Goal: Transaction & Acquisition: Purchase product/service

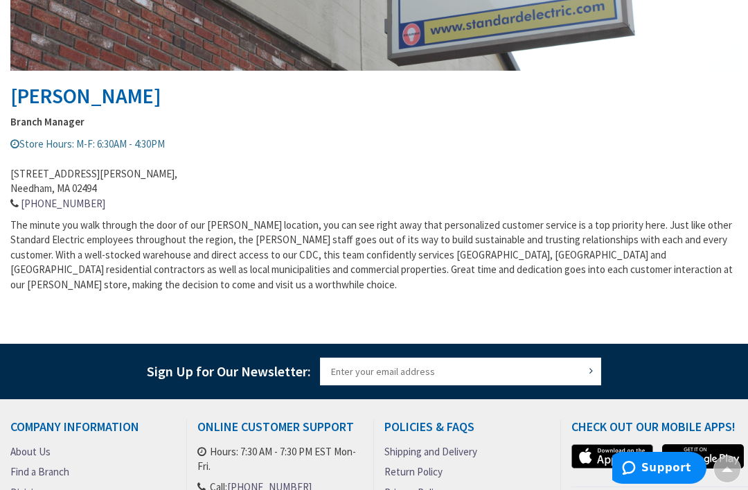
scroll to position [470, 0]
click at [91, 167] on address "20 Kearney Road, Needham, MA 02494 781-449-7767" at bounding box center [374, 182] width 728 height 60
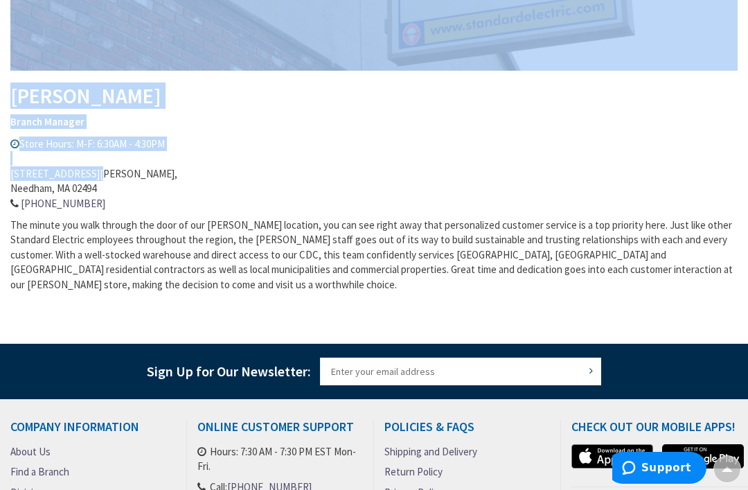
click at [148, 261] on span "The minute you walk through the door of our Needham location, you can see right…" at bounding box center [371, 254] width 723 height 73
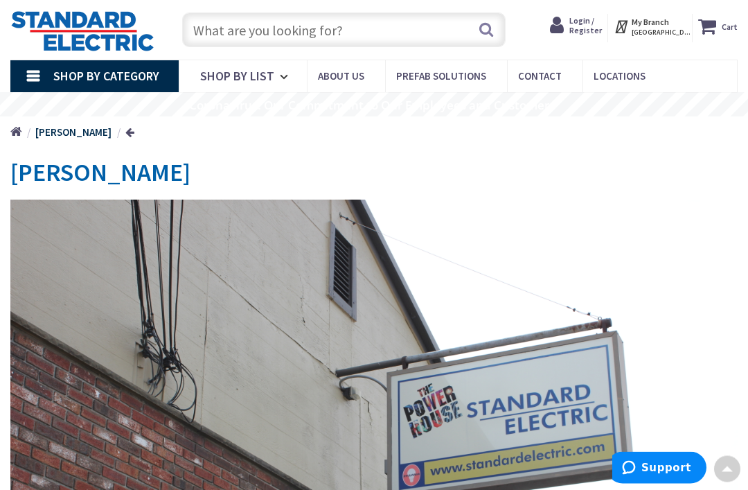
scroll to position [0, 0]
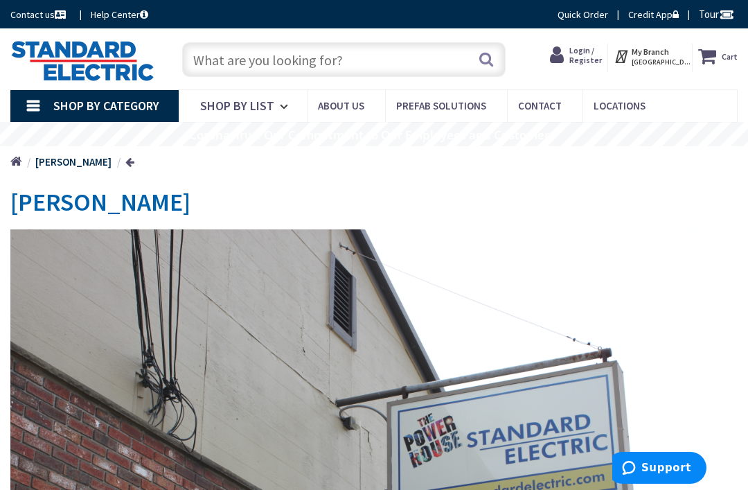
click at [0, 0] on span "[PERSON_NAME]" at bounding box center [0, 0] width 0 height 0
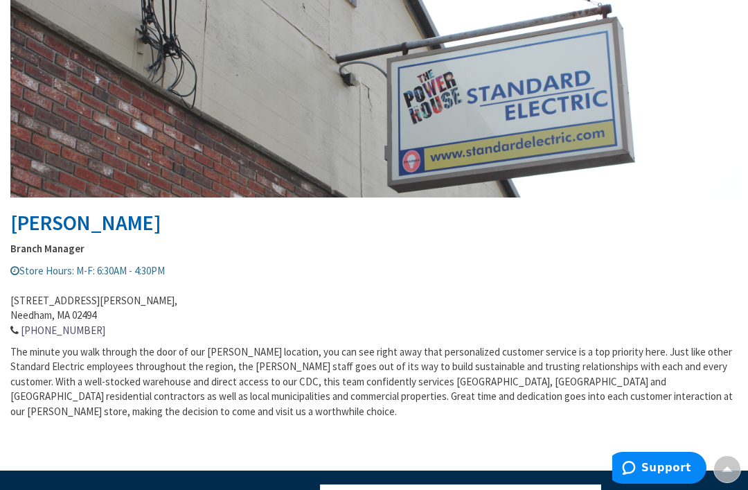
scroll to position [148, 0]
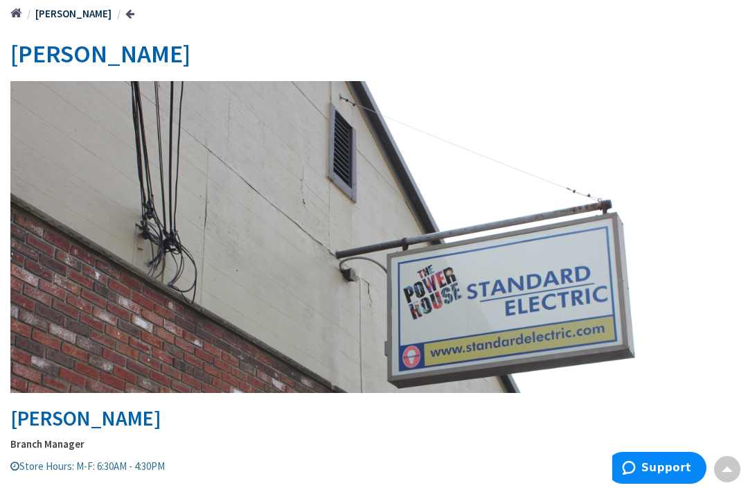
click at [649, 139] on img at bounding box center [374, 323] width 728 height 485
click at [125, 12] on link at bounding box center [129, 13] width 9 height 10
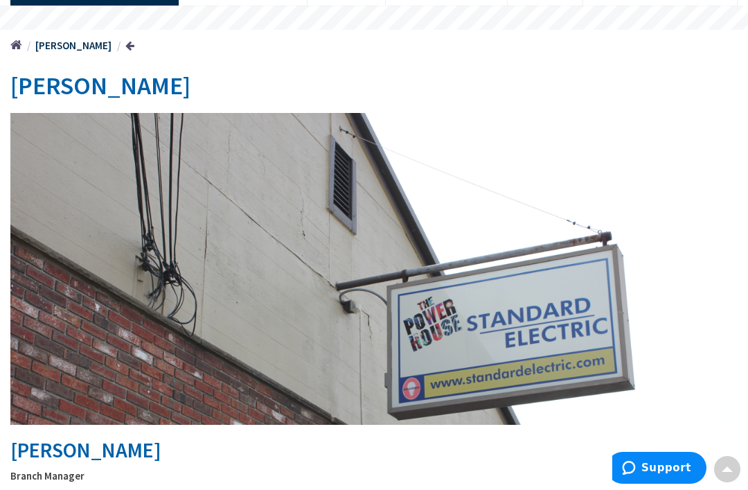
click at [638, 168] on img at bounding box center [374, 355] width 728 height 485
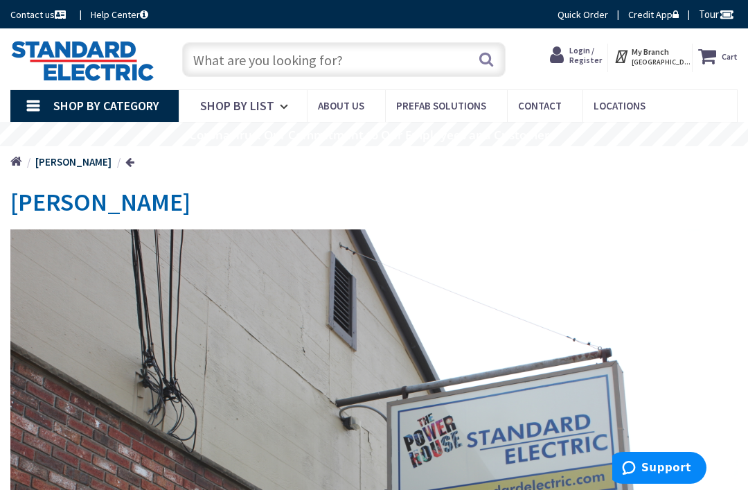
click at [201, 65] on input "text" at bounding box center [344, 59] width 324 height 35
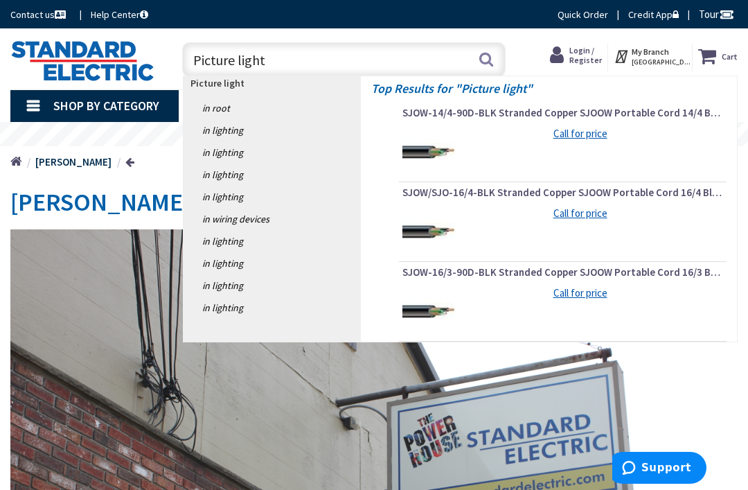
type input "Picture light"
click at [559, 116] on span "SJOW-14/4-90D-BLK Stranded Copper SJOOW Portable Cord 14/4 Black" at bounding box center [563, 113] width 321 height 14
click at [420, 163] on img at bounding box center [429, 152] width 52 height 52
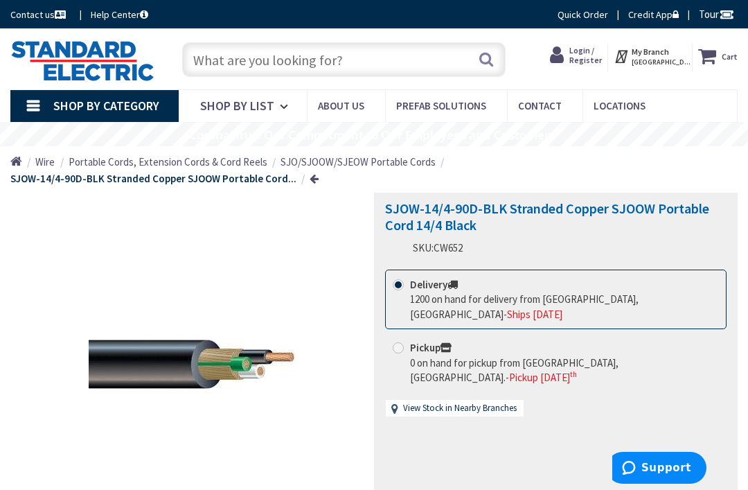
click at [277, 110] on link "Shop By List" at bounding box center [243, 106] width 128 height 32
